Goal: Transaction & Acquisition: Obtain resource

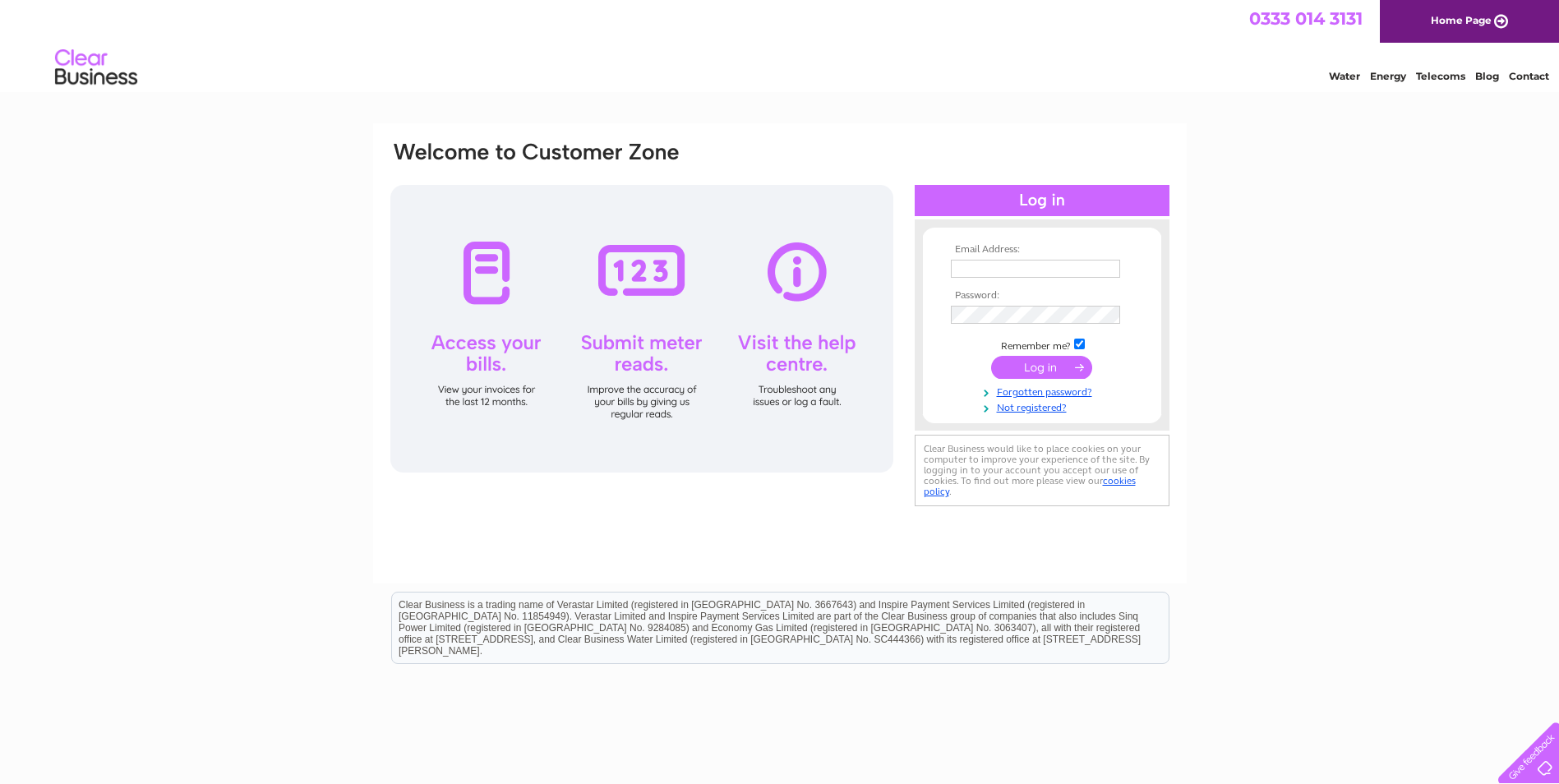
type input "brewersgarage@btconnect.com"
click at [1047, 364] on input "submit" at bounding box center [1042, 366] width 101 height 23
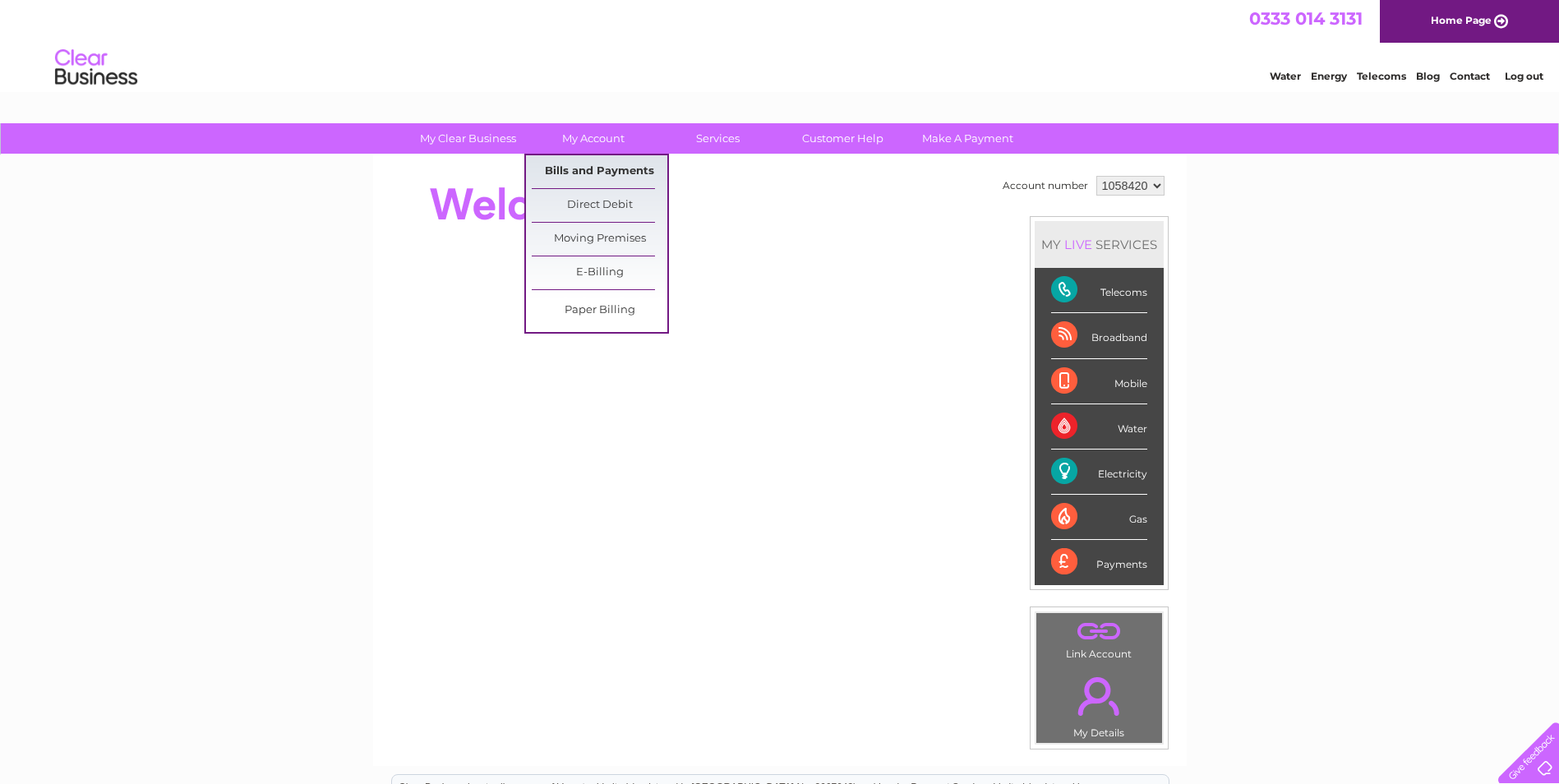
click at [592, 174] on link "Bills and Payments" at bounding box center [600, 171] width 136 height 33
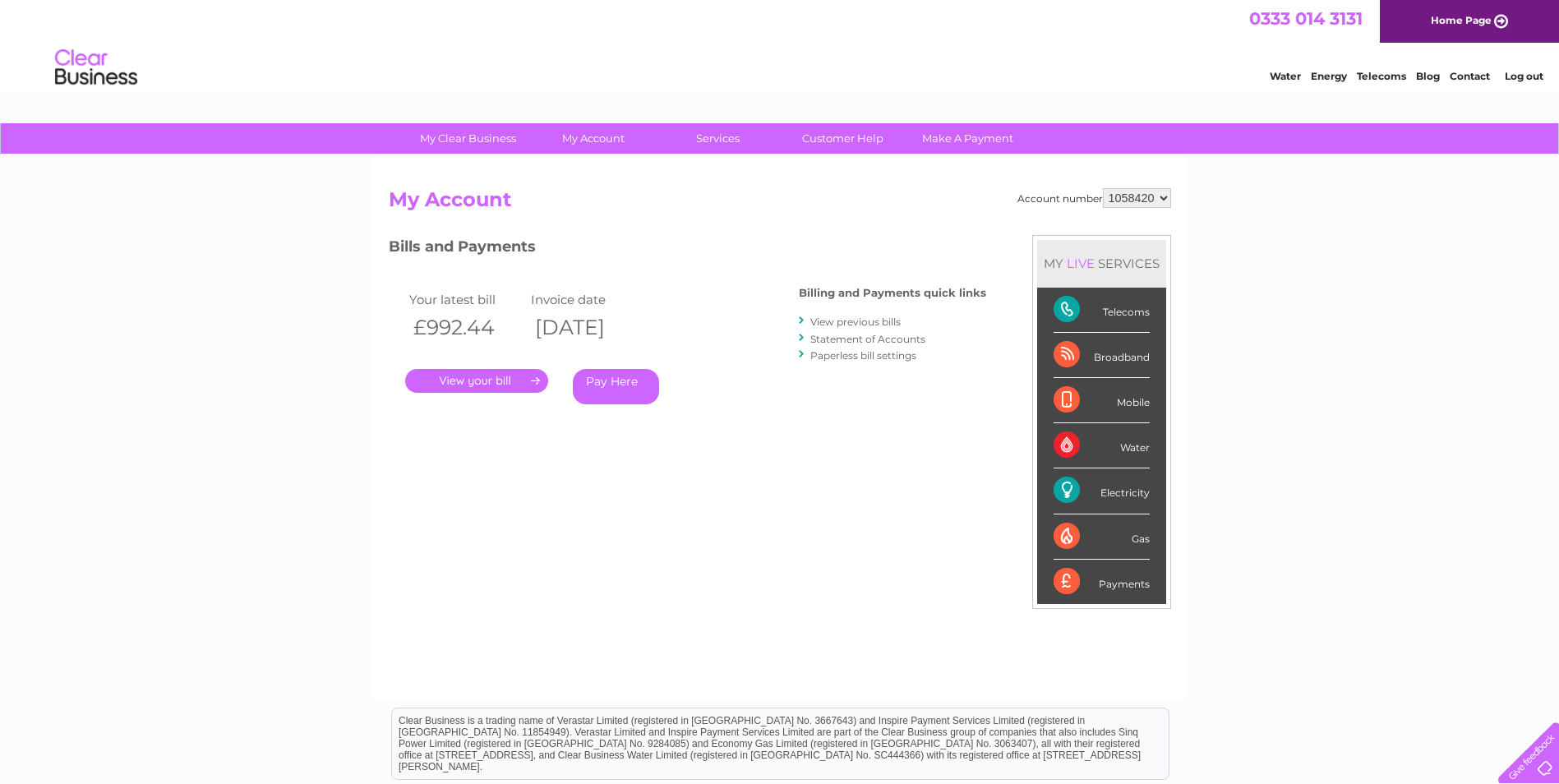
click at [489, 379] on link "." at bounding box center [477, 381] width 143 height 24
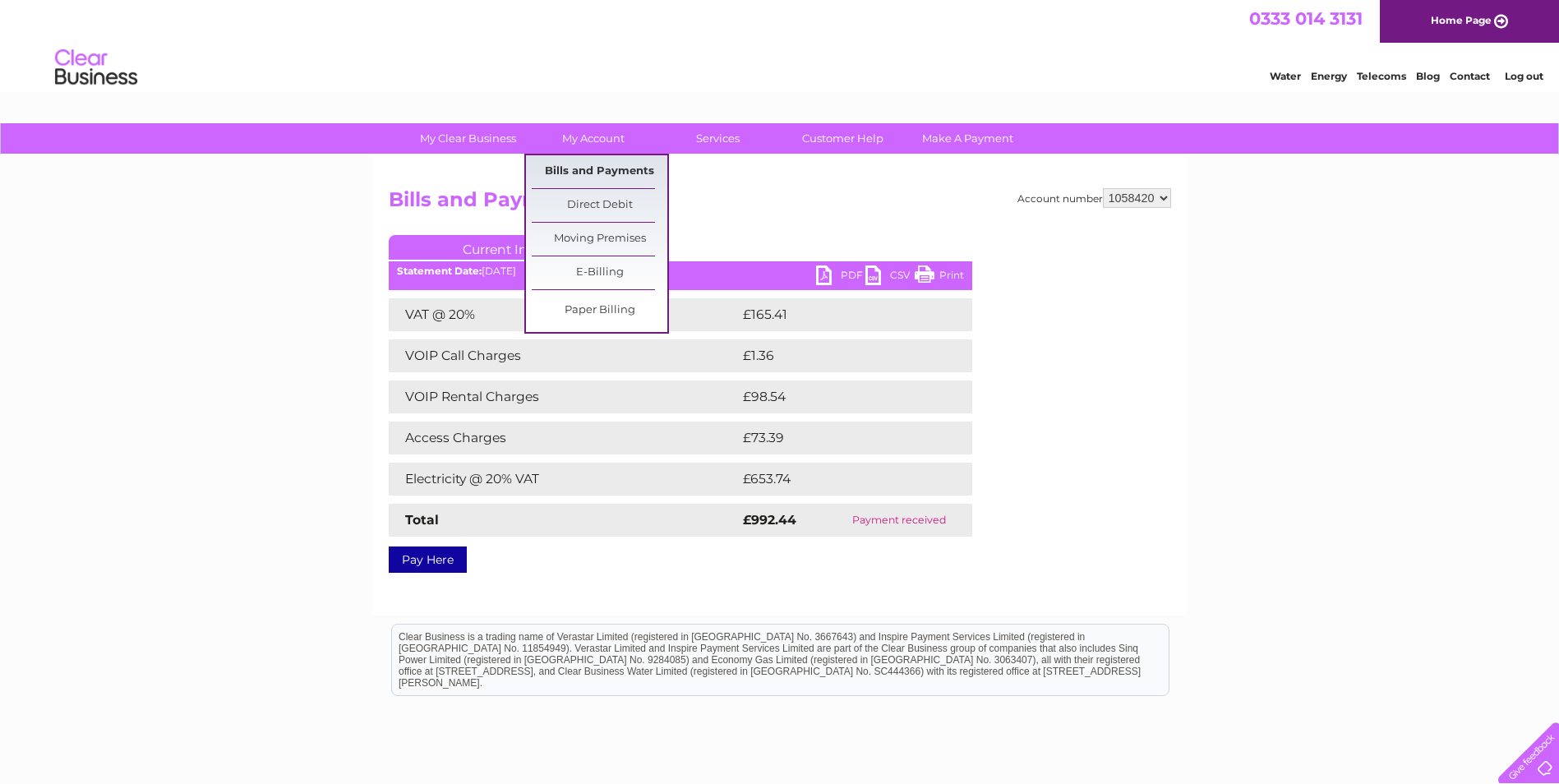
click at [594, 170] on link "Bills and Payments" at bounding box center [600, 171] width 136 height 33
click at [609, 171] on link "Bills and Payments" at bounding box center [600, 171] width 136 height 33
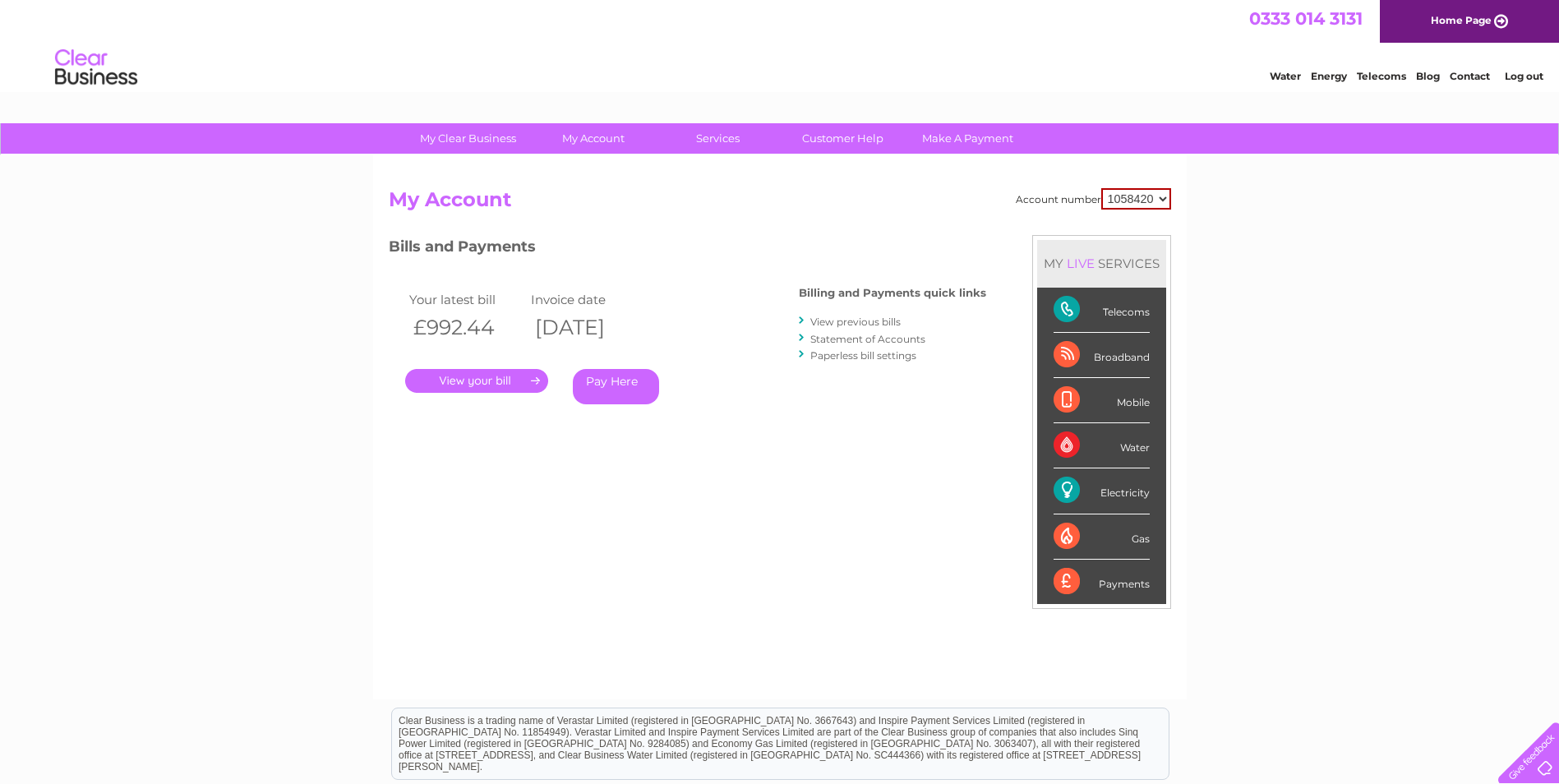
click at [832, 324] on link "View previous bills" at bounding box center [855, 322] width 90 height 12
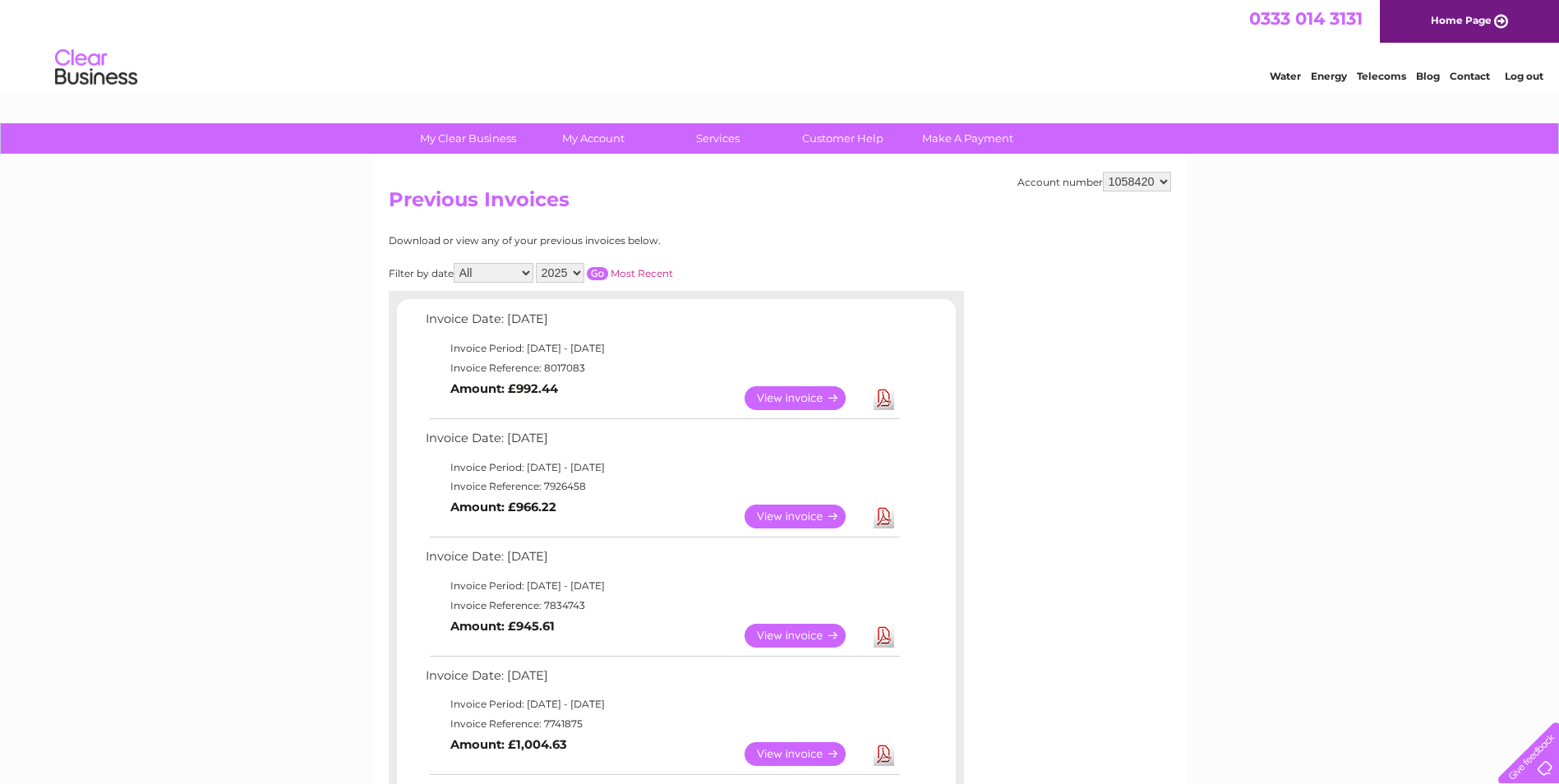
click at [808, 516] on link "View" at bounding box center [805, 516] width 121 height 24
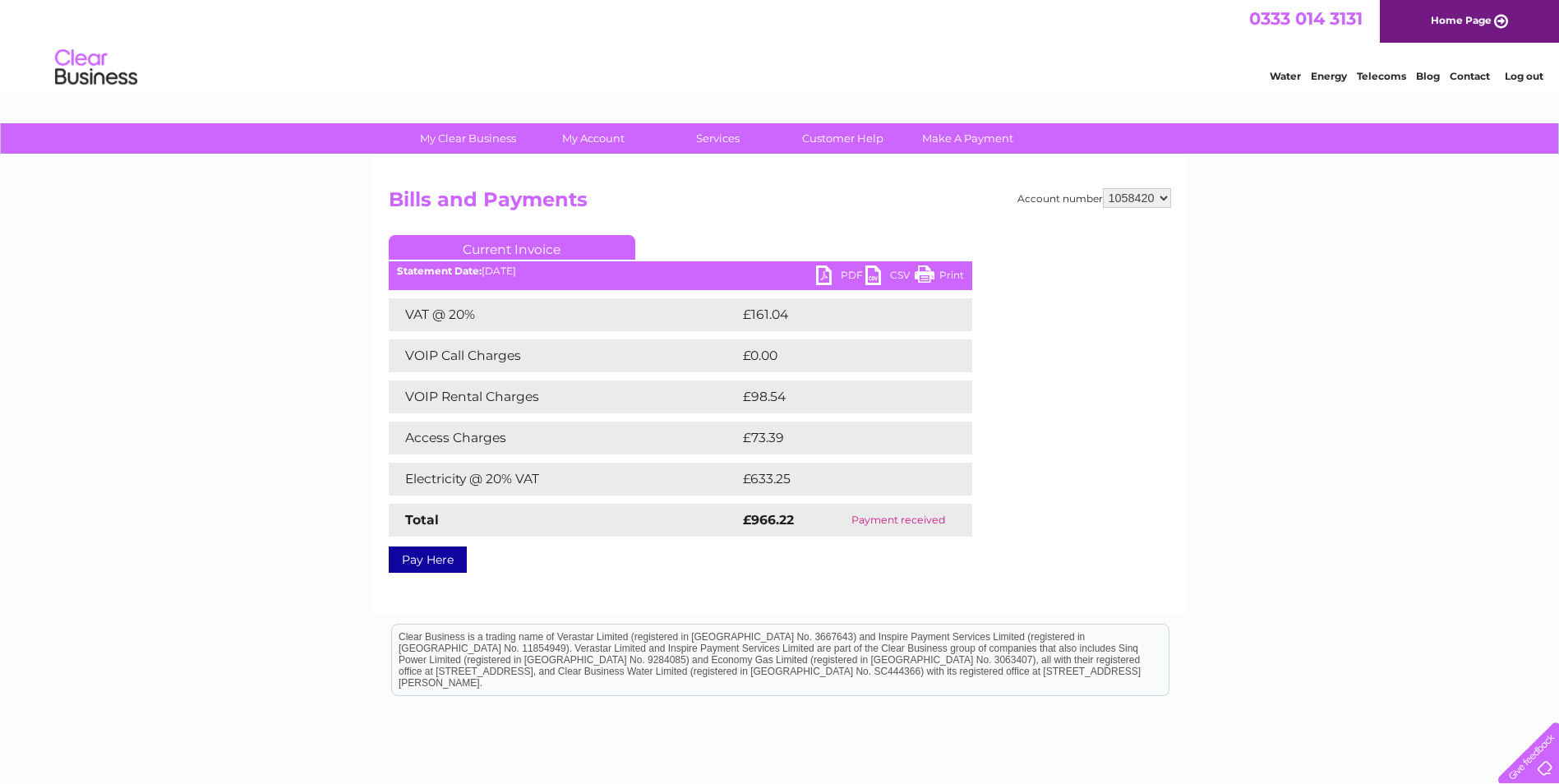
click at [832, 275] on link "PDF" at bounding box center [841, 277] width 50 height 24
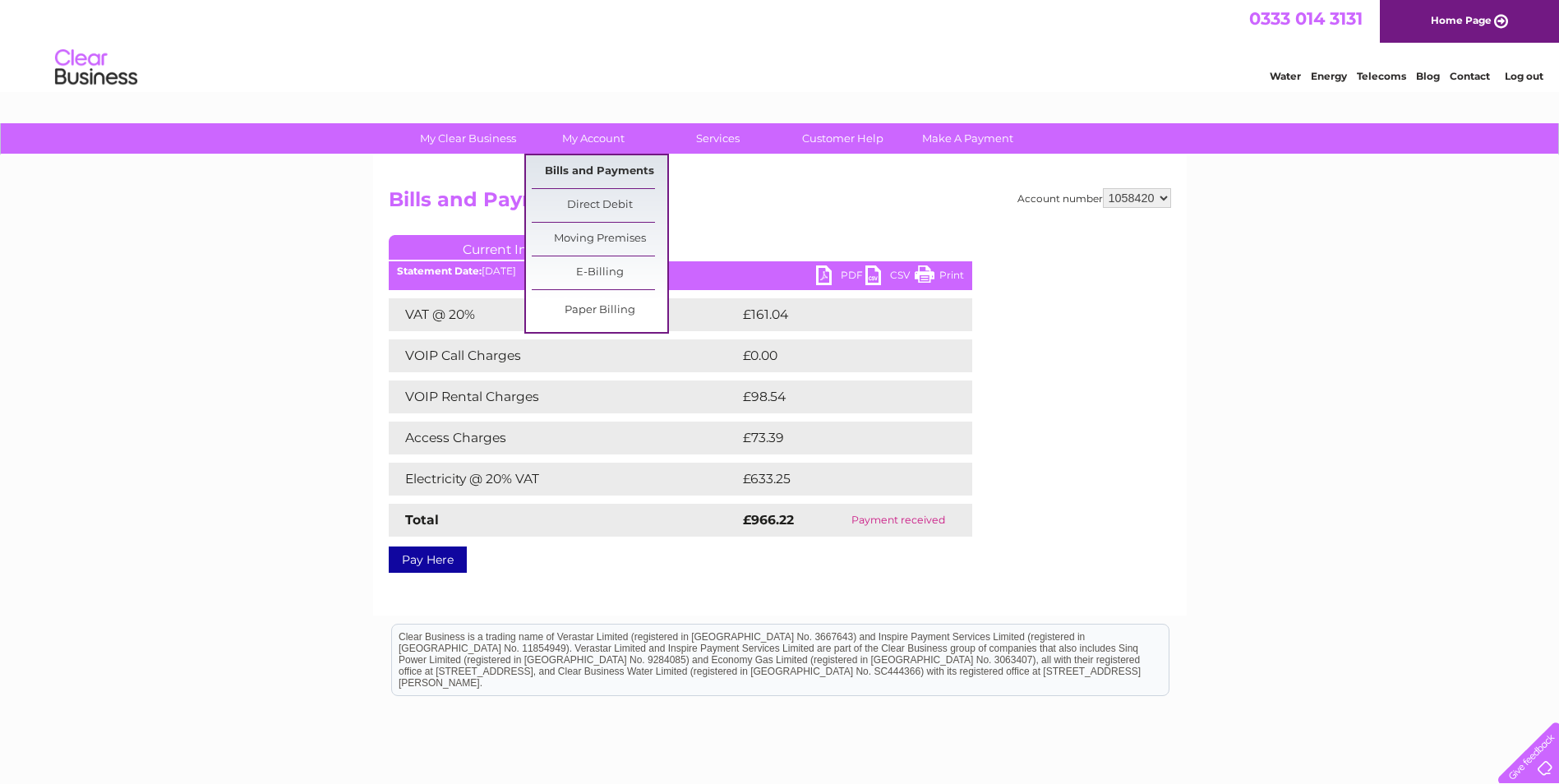
click at [596, 166] on link "Bills and Payments" at bounding box center [600, 171] width 136 height 33
click at [606, 166] on link "Bills and Payments" at bounding box center [600, 171] width 136 height 33
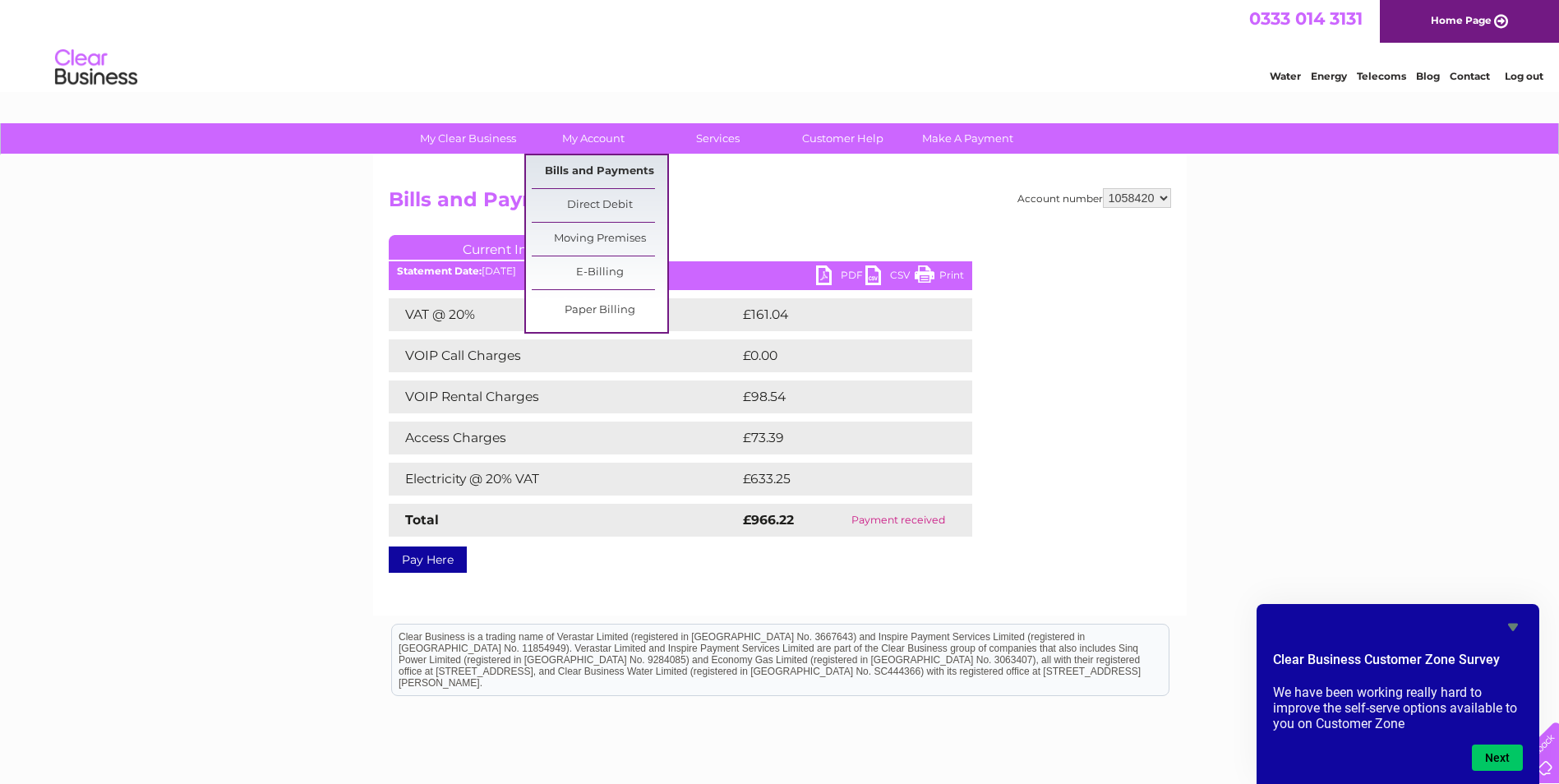
click at [592, 170] on link "Bills and Payments" at bounding box center [600, 171] width 136 height 33
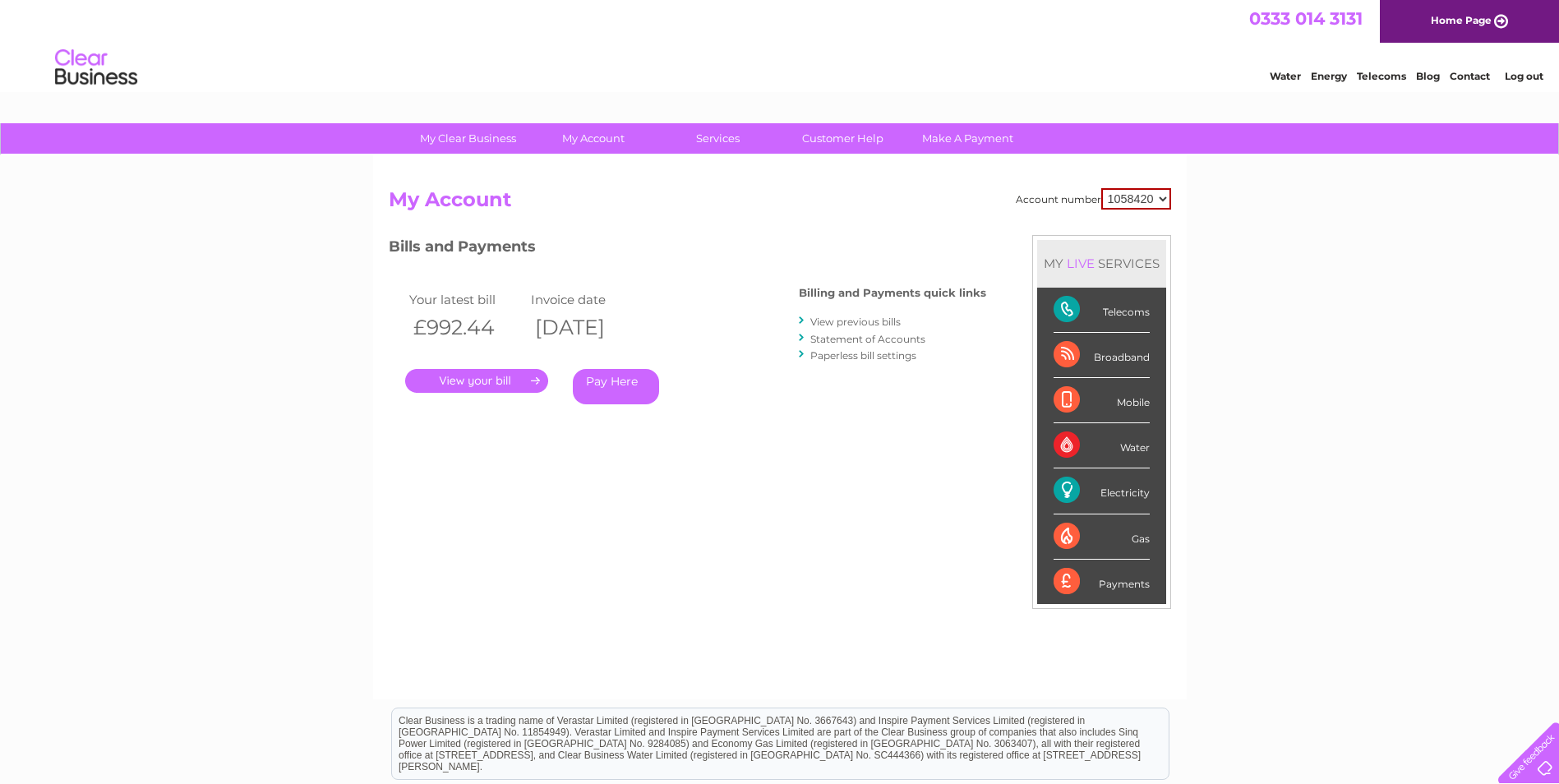
click at [480, 381] on link "." at bounding box center [477, 381] width 143 height 24
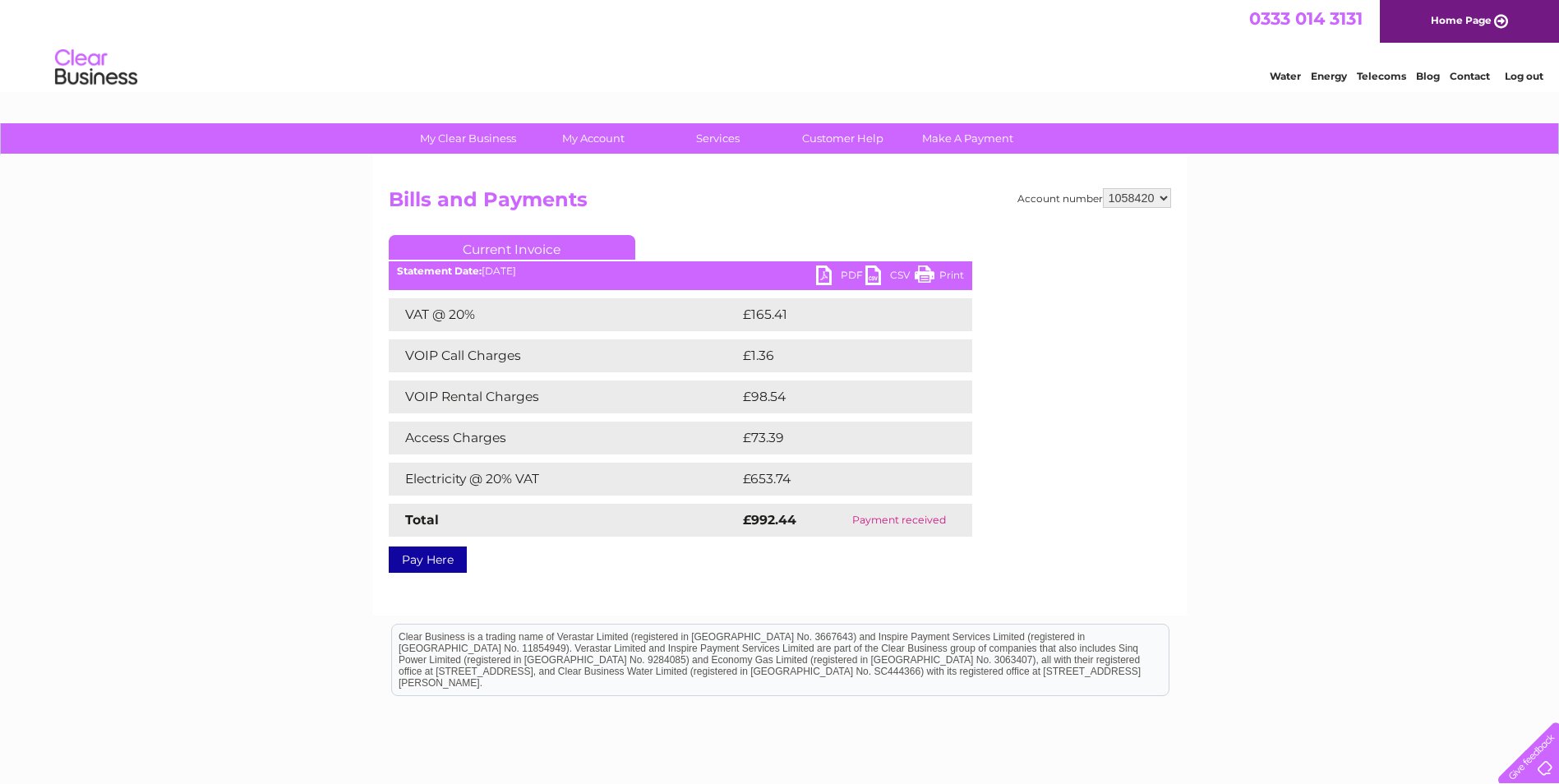
click at [839, 277] on link "PDF" at bounding box center [841, 277] width 50 height 24
